Goal: Navigation & Orientation: Find specific page/section

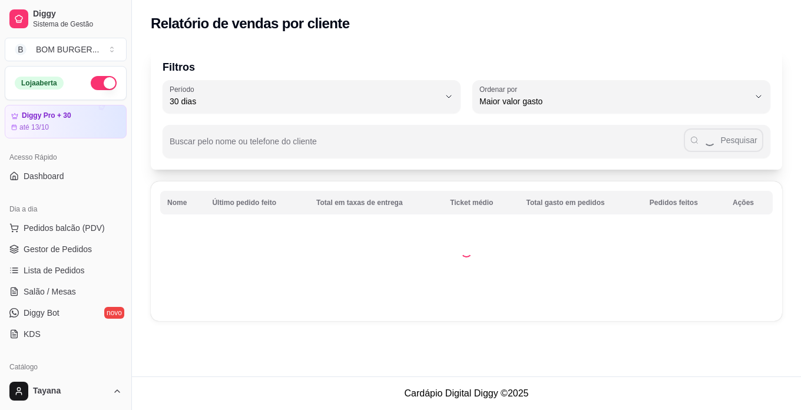
select select "30"
select select "HIGHEST_TOTAL_SPENT_WITH_ORDERS"
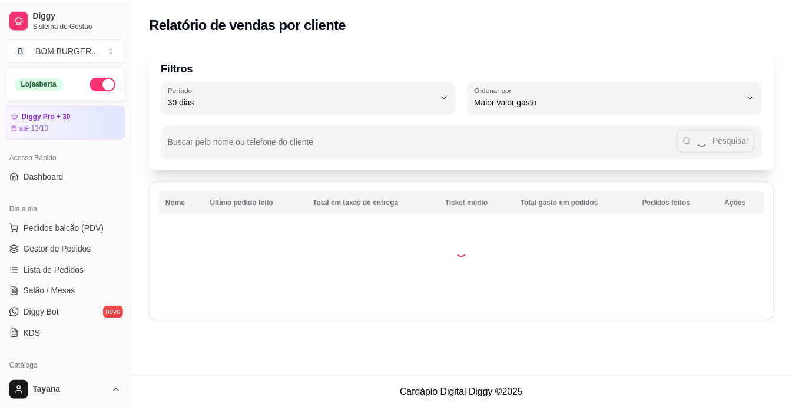
scroll to position [236, 0]
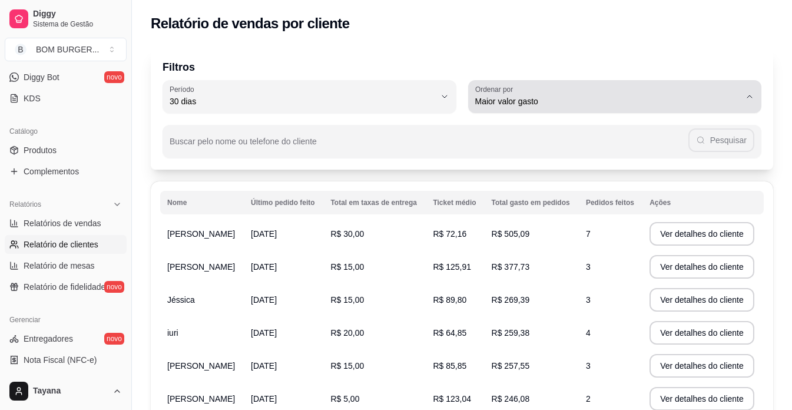
click at [756, 108] on button "Ordenar por Maior valor gasto" at bounding box center [615, 96] width 294 height 33
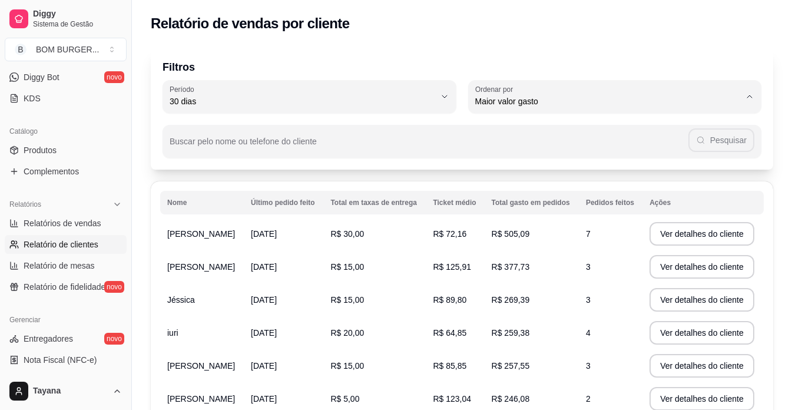
click at [576, 132] on span "Maior número de pedidos" at bounding box center [609, 129] width 253 height 11
type input "HIGHEST_ORDER_COUNT"
select select "HIGHEST_ORDER_COUNT"
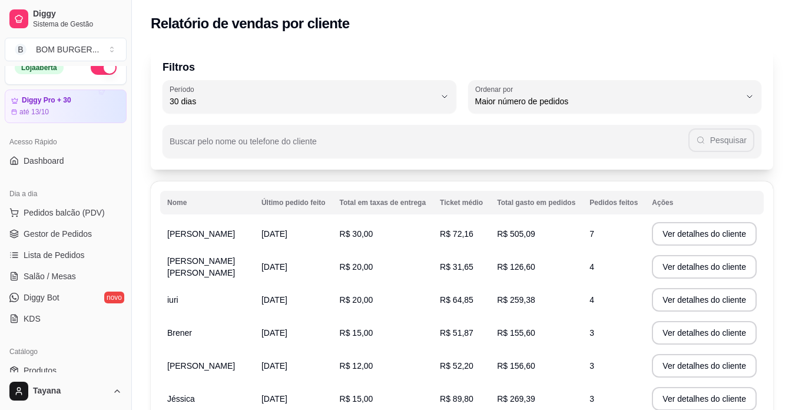
scroll to position [0, 0]
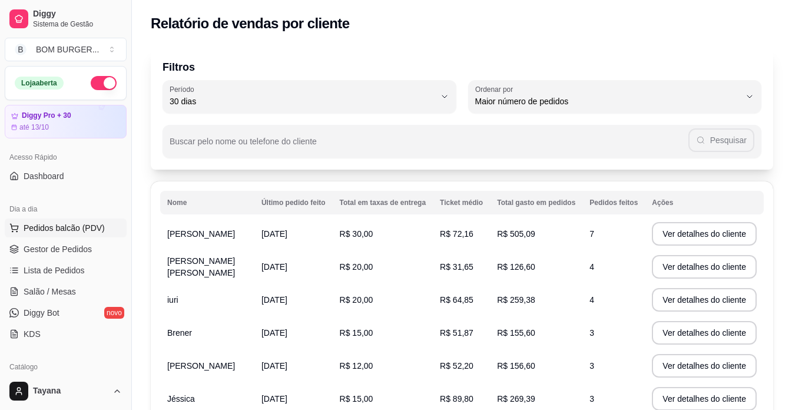
click at [65, 224] on span "Pedidos balcão (PDV)" at bounding box center [64, 228] width 81 height 12
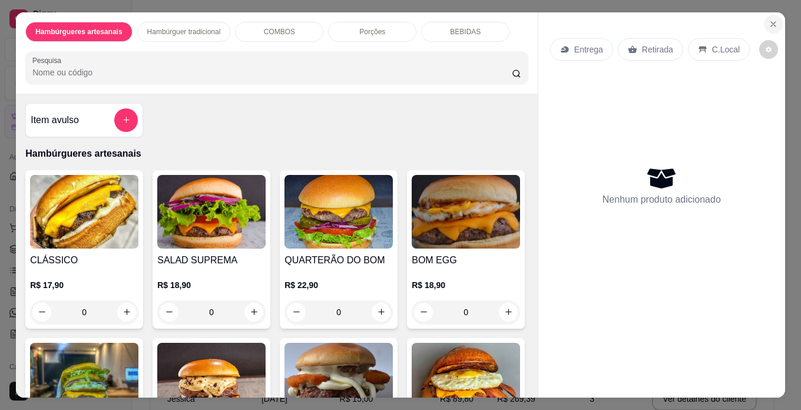
click at [768, 19] on icon "Close" at bounding box center [772, 23] width 9 height 9
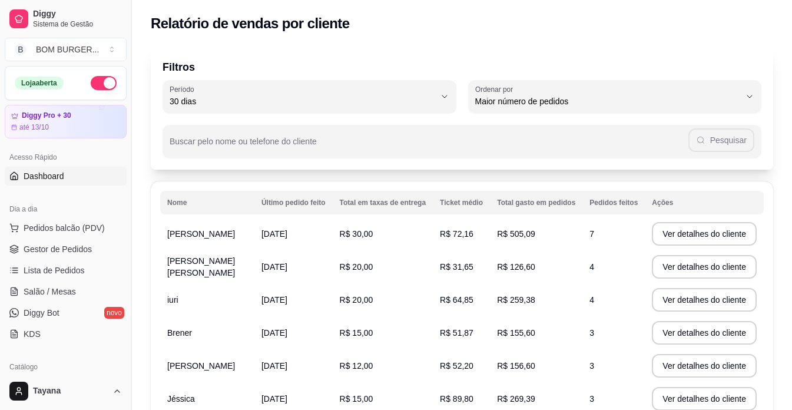
click at [19, 175] on link "Dashboard" at bounding box center [66, 176] width 122 height 19
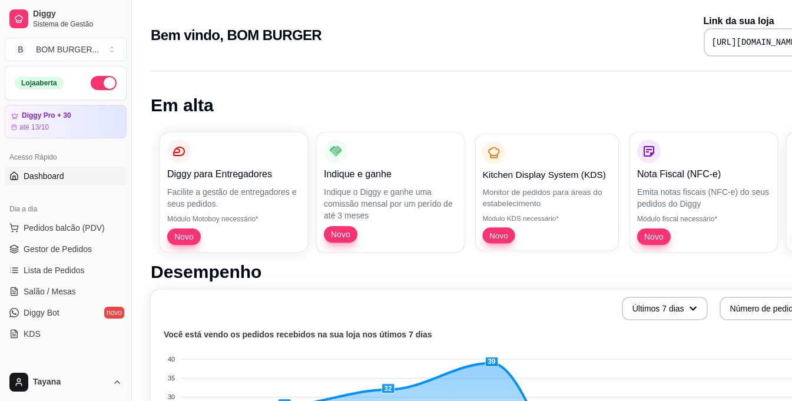
click at [499, 238] on span "Novo" at bounding box center [499, 235] width 28 height 11
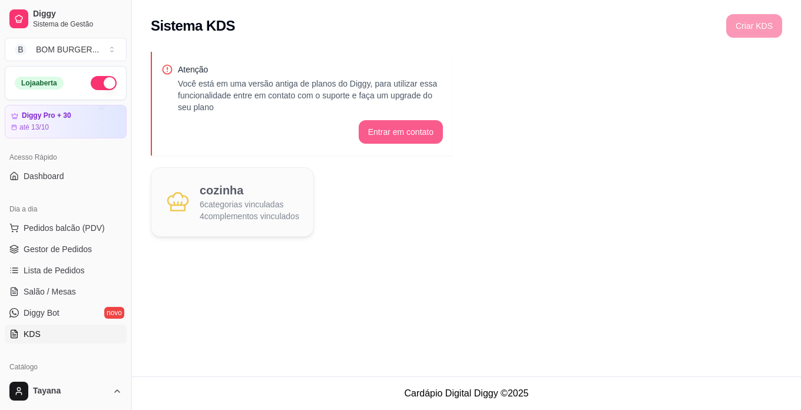
click at [426, 137] on button "Entrar em contato" at bounding box center [401, 132] width 84 height 24
click at [56, 233] on span "Pedidos balcão (PDV)" at bounding box center [64, 228] width 81 height 12
click at [71, 226] on img at bounding box center [83, 212] width 109 height 74
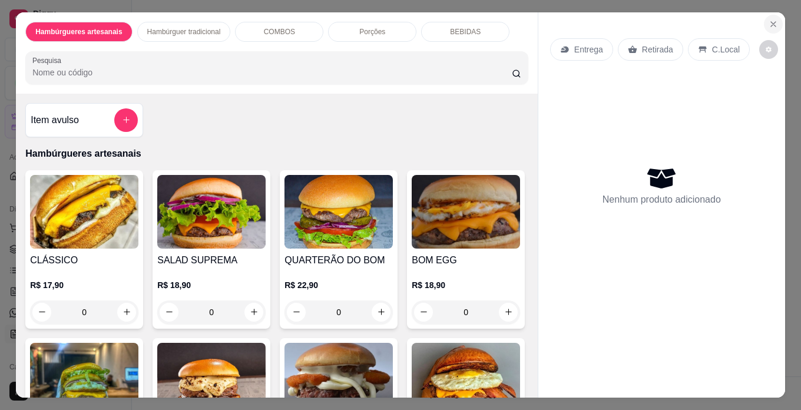
click at [764, 16] on button "Close" at bounding box center [773, 24] width 19 height 19
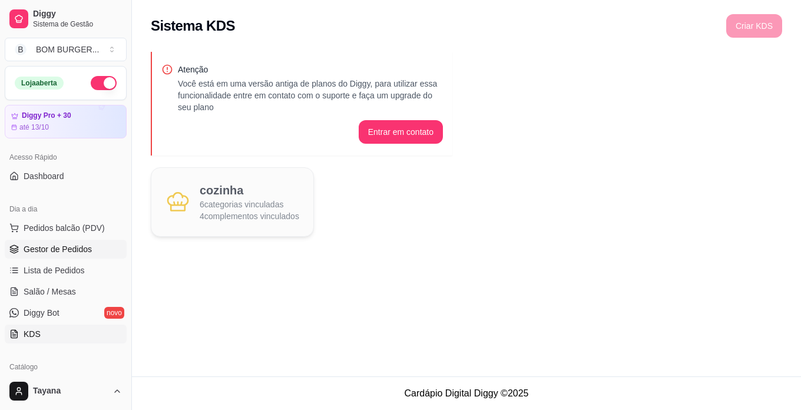
click at [34, 251] on span "Gestor de Pedidos" at bounding box center [58, 249] width 68 height 12
